Goal: Navigation & Orientation: Find specific page/section

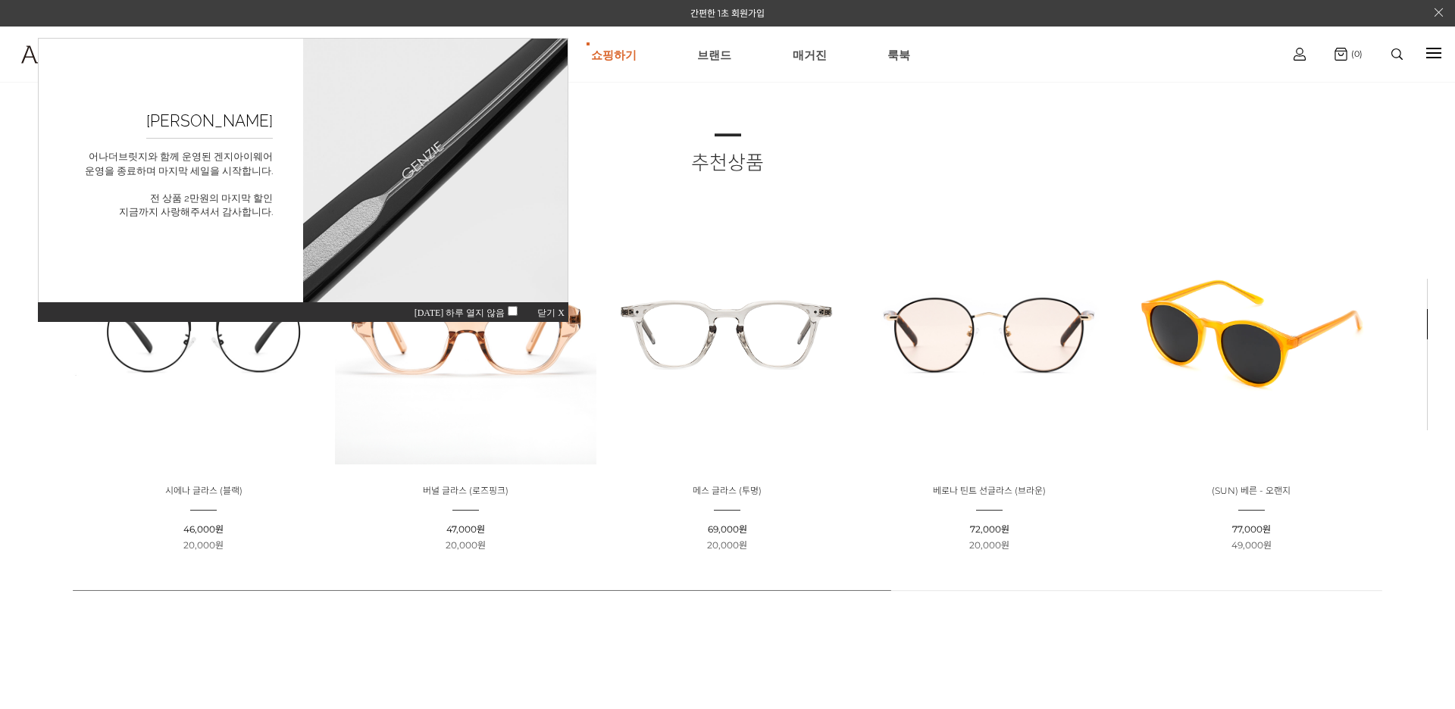
click at [543, 315] on span "닫기 X" at bounding box center [550, 313] width 27 height 11
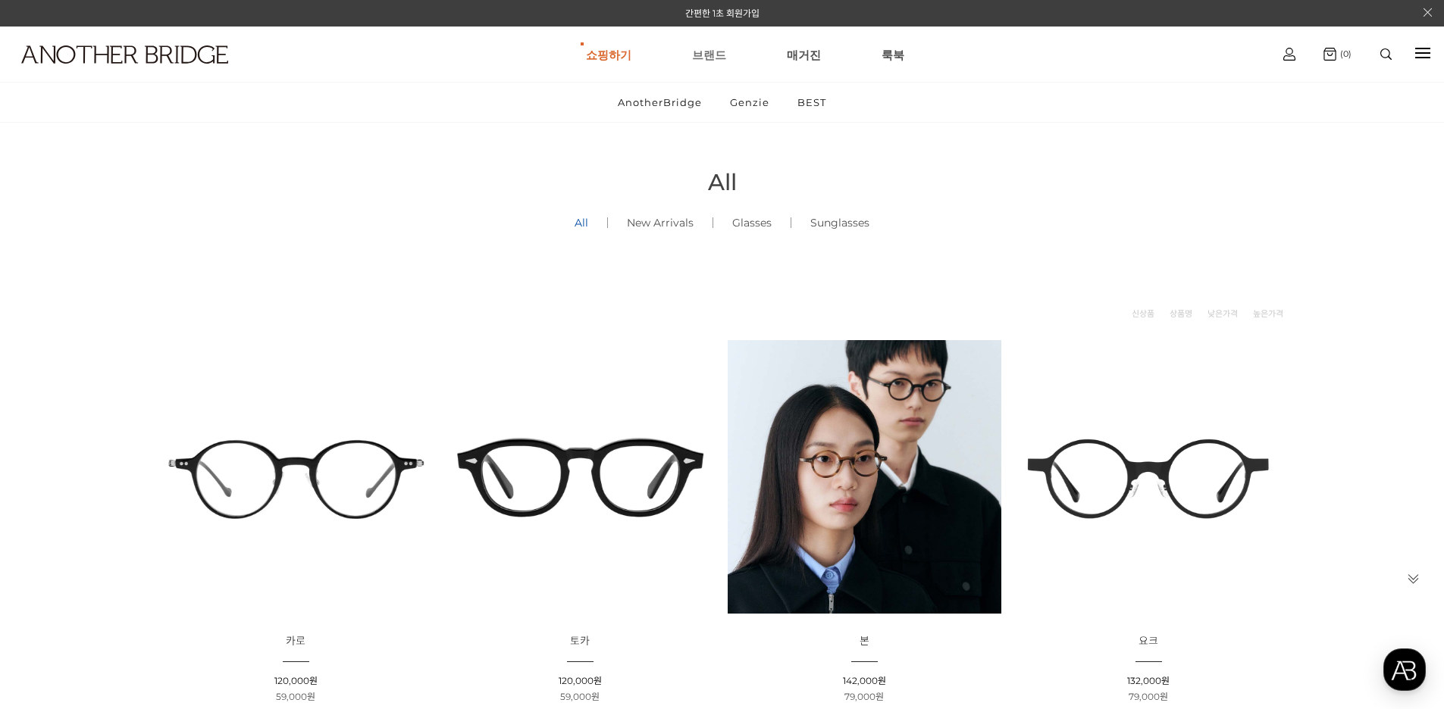
click at [712, 52] on link "브랜드" at bounding box center [709, 54] width 34 height 55
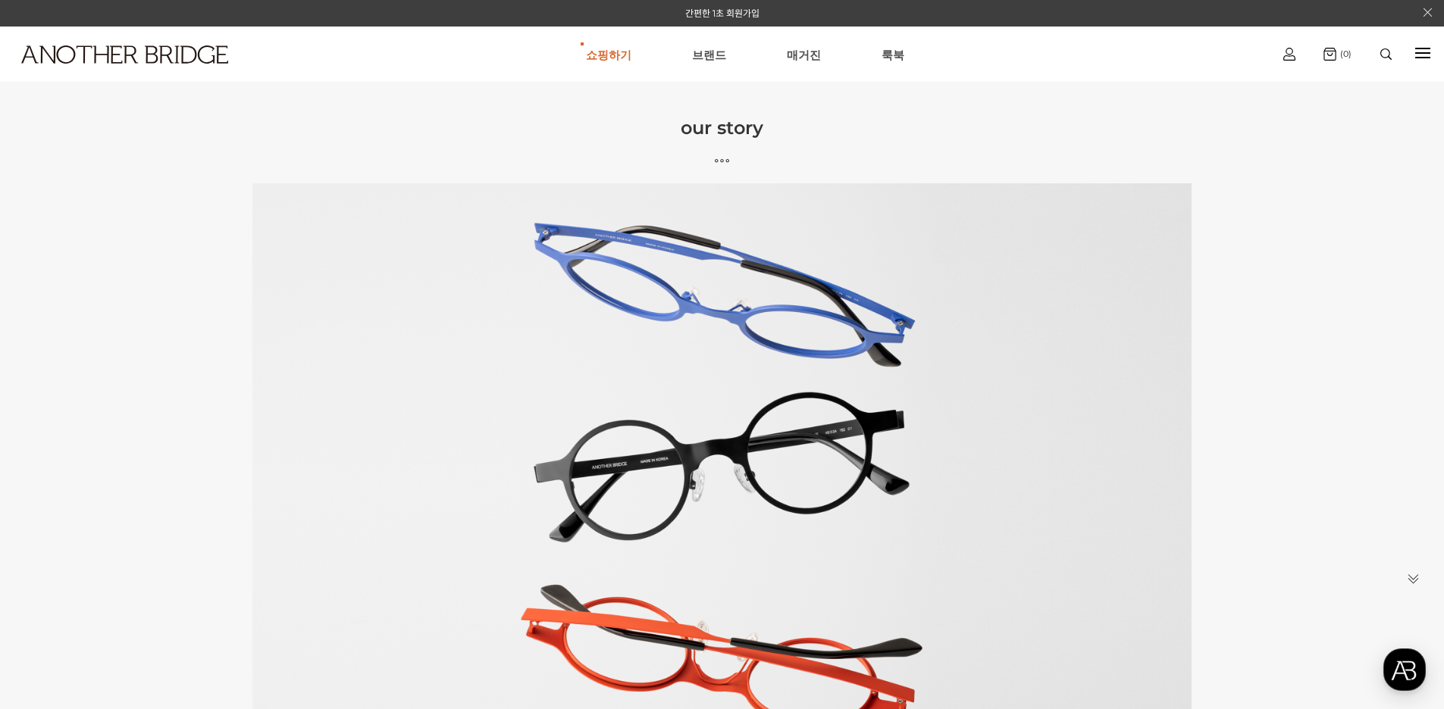
click at [726, 67] on ul "쇼핑하기 AnotherBridge Genzie BEST [GEOGRAPHIC_DATA] 매거진 [GEOGRAPHIC_DATA]" at bounding box center [745, 54] width 1040 height 55
click at [721, 60] on link "브랜드" at bounding box center [709, 54] width 34 height 55
click at [801, 70] on link "매거진" at bounding box center [804, 54] width 34 height 55
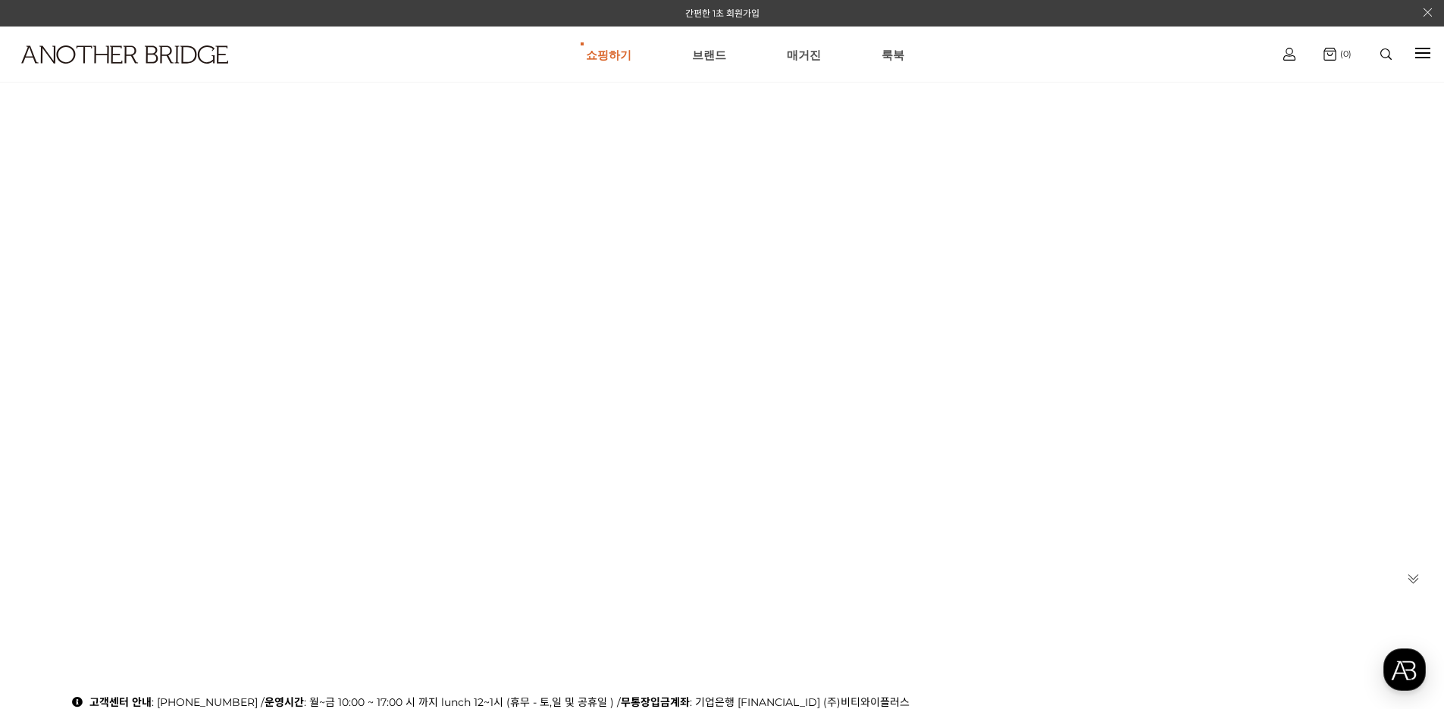
scroll to position [303, 0]
click at [867, 67] on ul "쇼핑하기 AnotherBridge Genzie BEST [GEOGRAPHIC_DATA] 매거진 [GEOGRAPHIC_DATA]" at bounding box center [745, 54] width 1040 height 55
click at [881, 62] on link "룩북" at bounding box center [892, 54] width 23 height 55
